Goal: Transaction & Acquisition: Purchase product/service

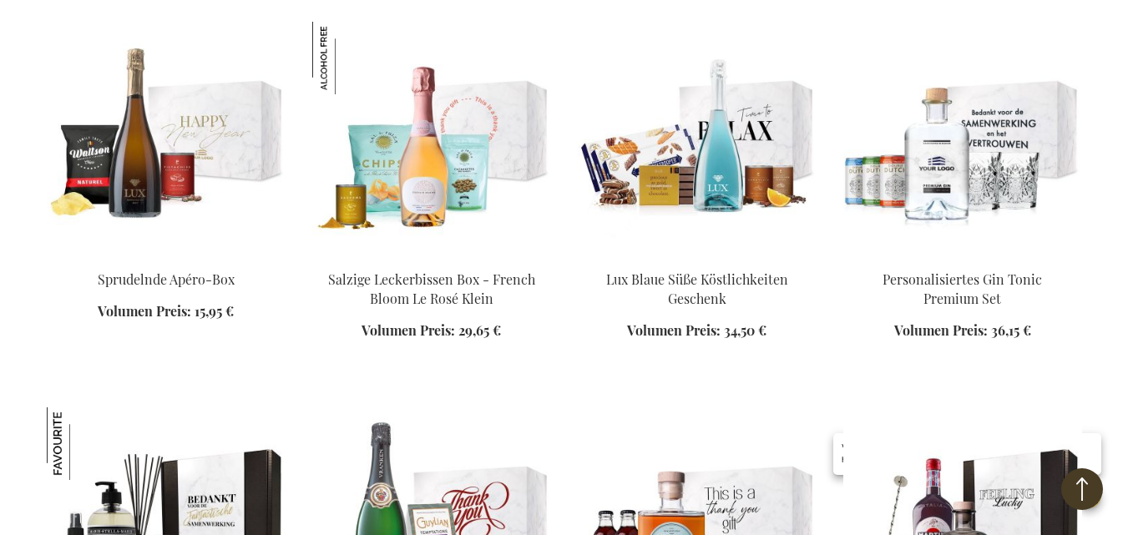
scroll to position [1265, 0]
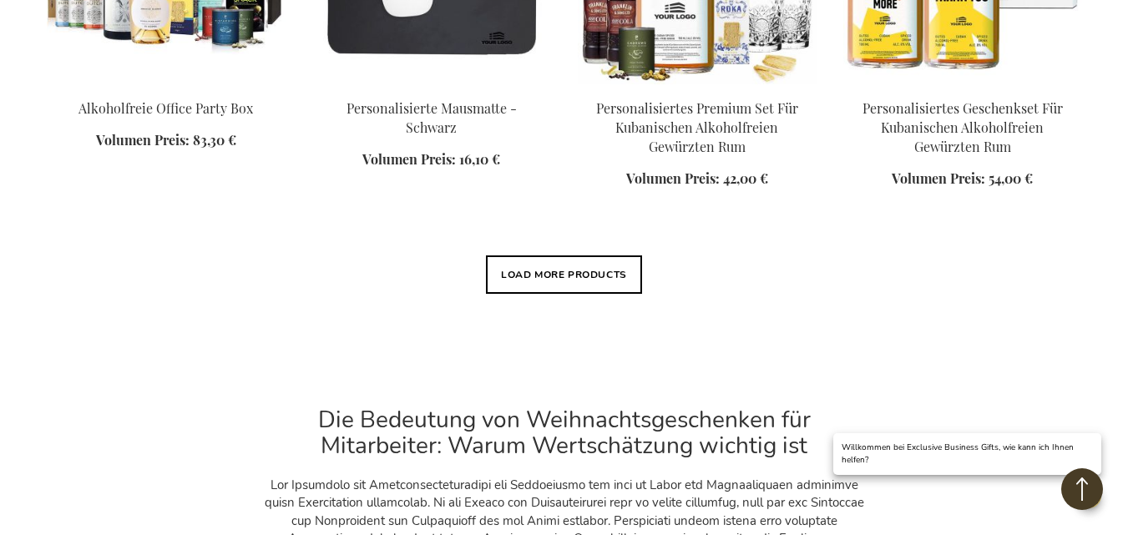
scroll to position [2021, 0]
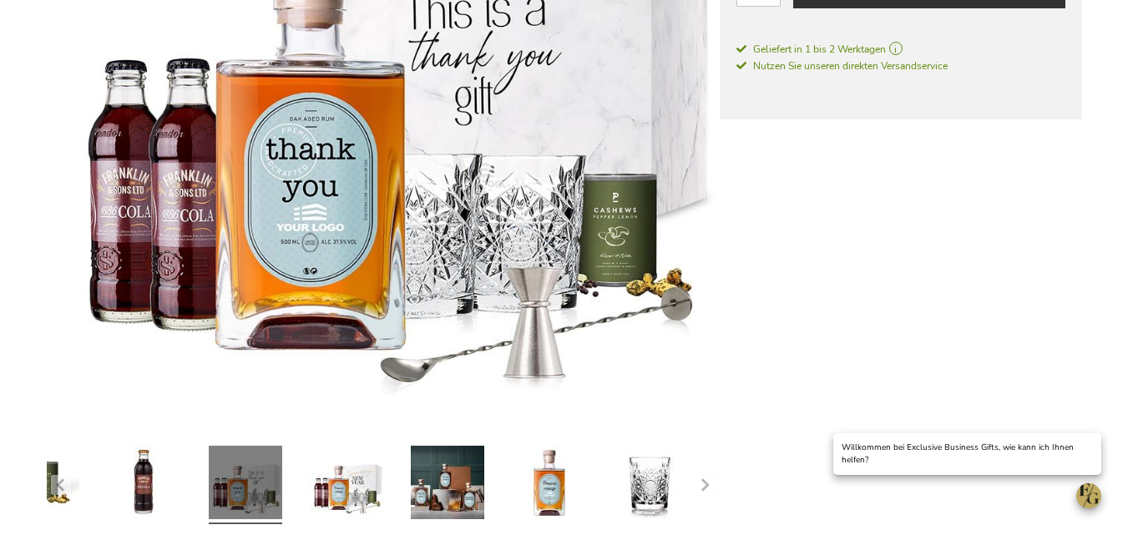
scroll to position [342, 0]
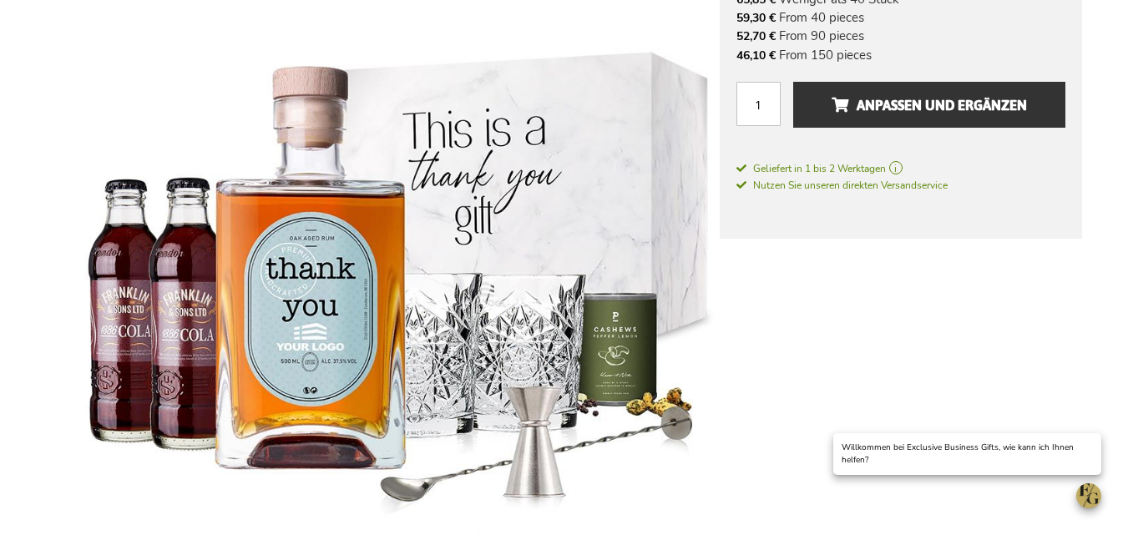
click at [737, 179] on span "Nutzen Sie unseren direkten Versandservice" at bounding box center [842, 185] width 211 height 13
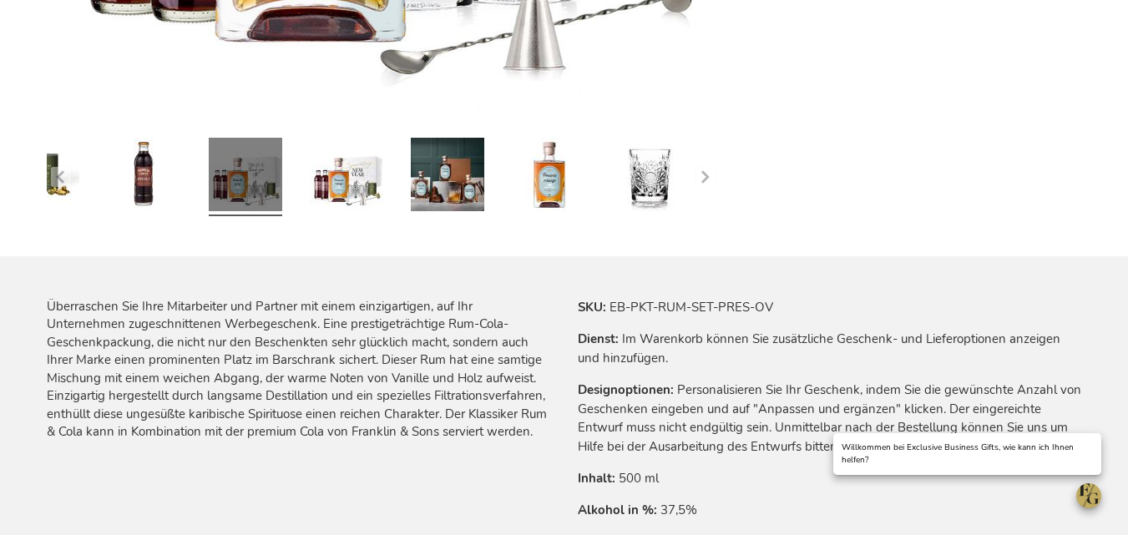
scroll to position [813, 0]
